Goal: Task Accomplishment & Management: Manage account settings

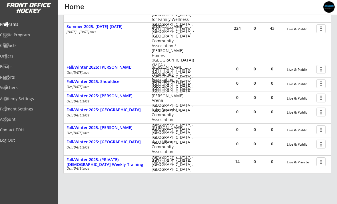
scroll to position [116, 0]
click at [321, 113] on div at bounding box center [322, 112] width 10 height 10
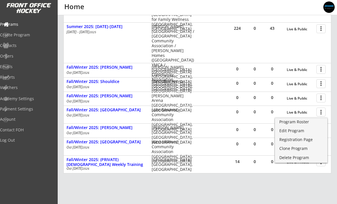
click at [299, 134] on link "Edit Program" at bounding box center [301, 131] width 52 height 9
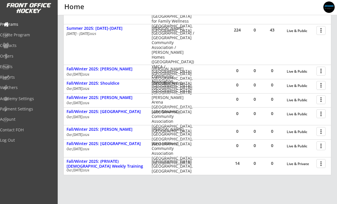
scroll to position [118, 0]
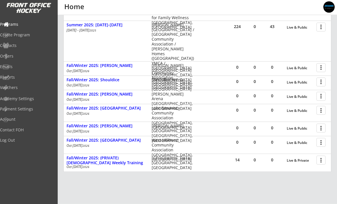
click at [326, 84] on div at bounding box center [322, 82] width 10 height 10
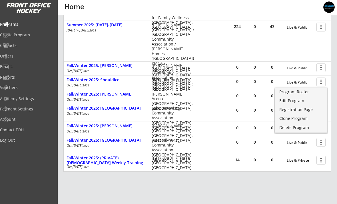
click at [321, 83] on div at bounding box center [322, 82] width 10 height 10
click at [301, 101] on div "Edit Program" at bounding box center [302, 101] width 44 height 4
